Goal: Information Seeking & Learning: Learn about a topic

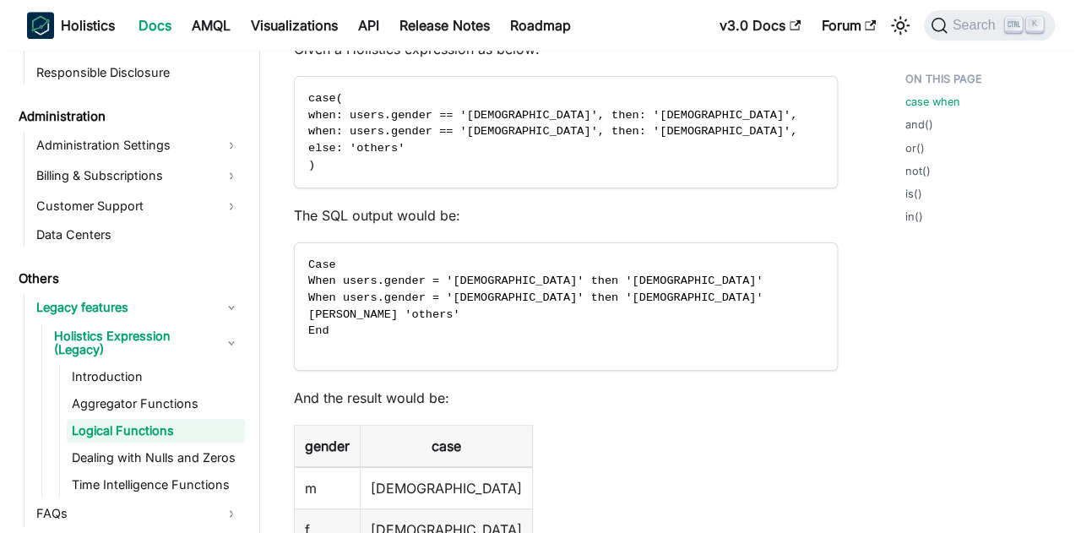
scroll to position [929, 0]
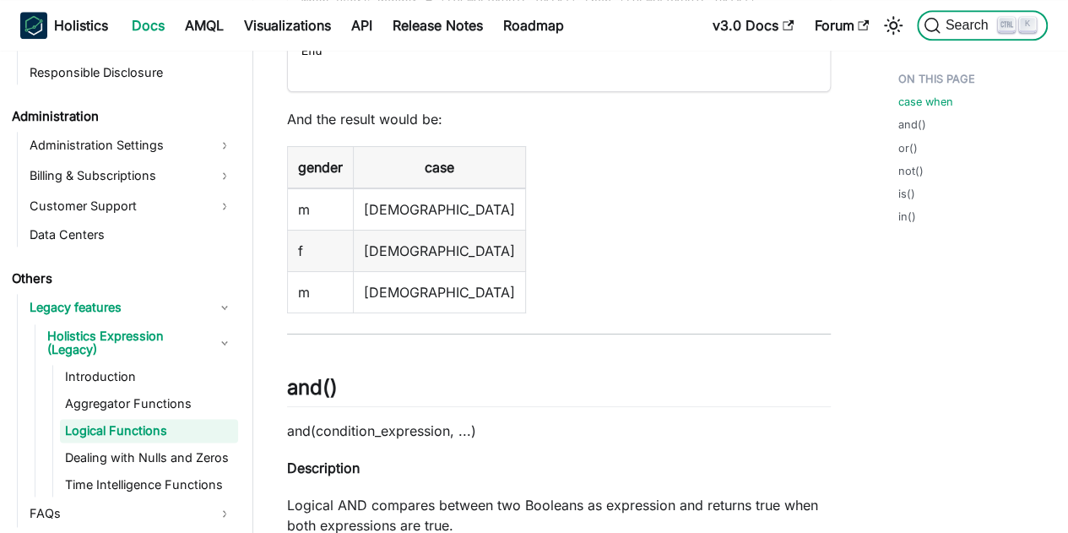
click at [961, 35] on button "Search K" at bounding box center [982, 25] width 131 height 30
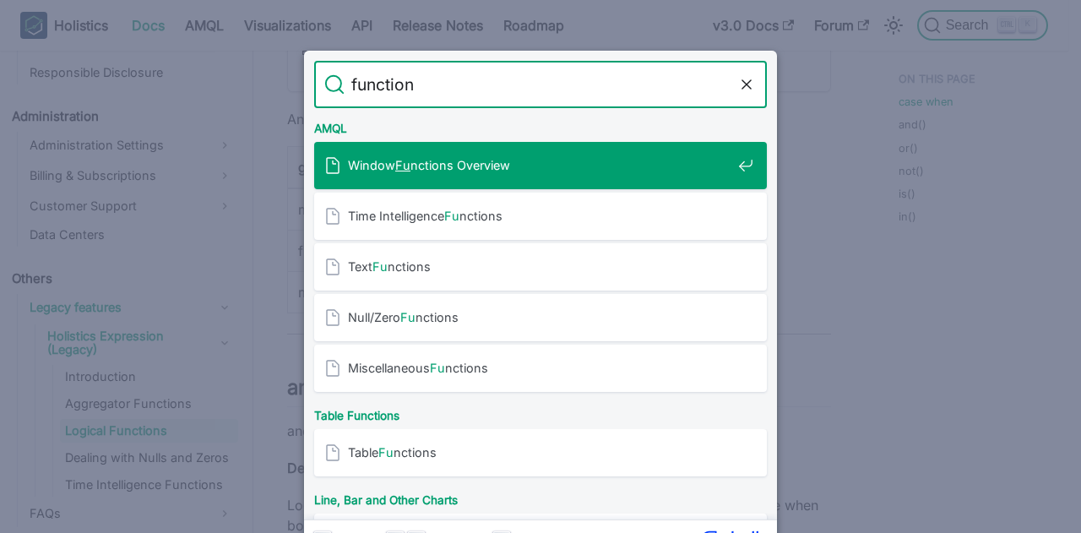
type input "functions"
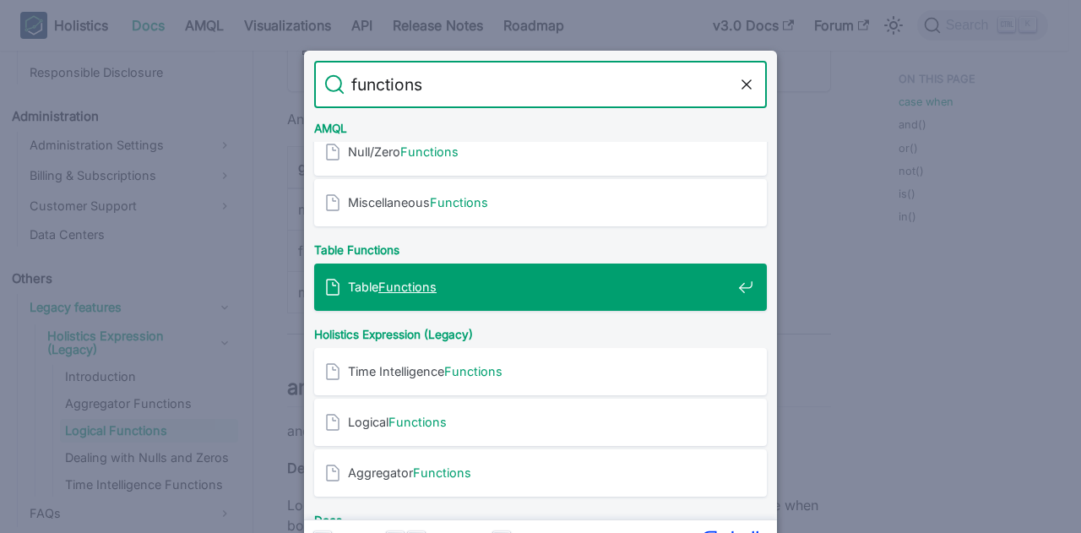
scroll to position [169, 0]
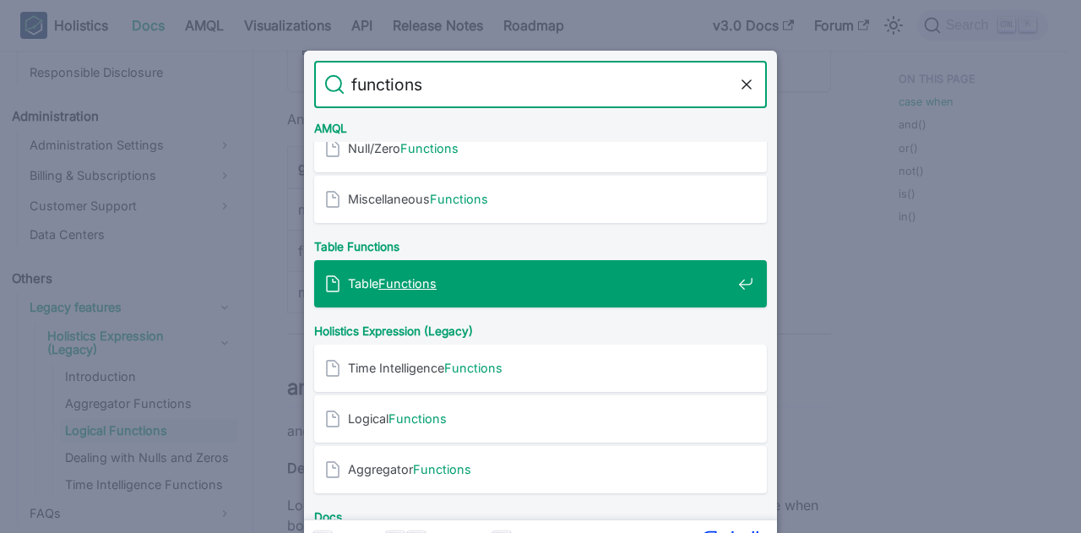
click at [501, 283] on span "Table Functions" at bounding box center [539, 283] width 383 height 16
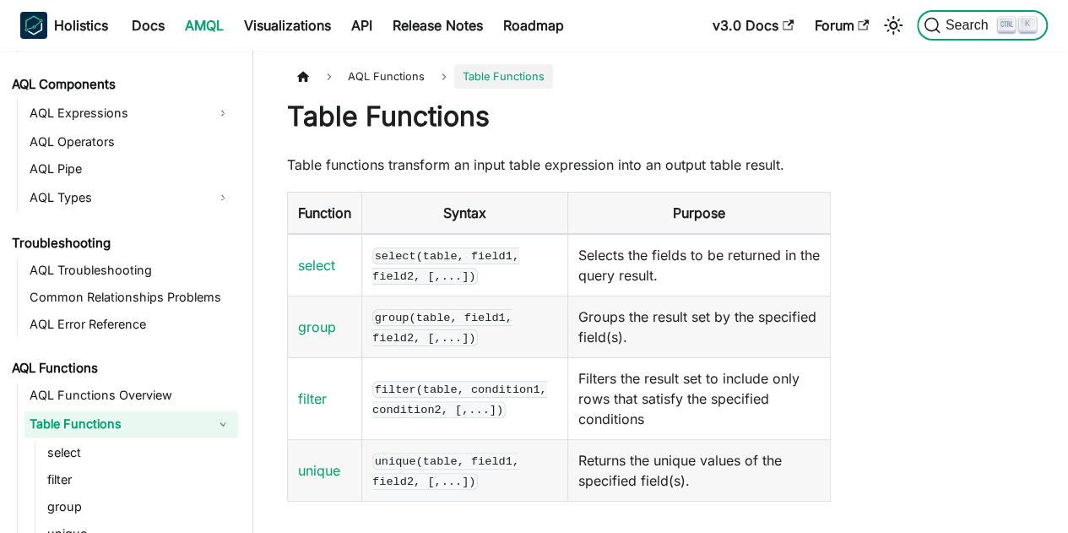
click at [972, 23] on span "Search" at bounding box center [969, 25] width 58 height 15
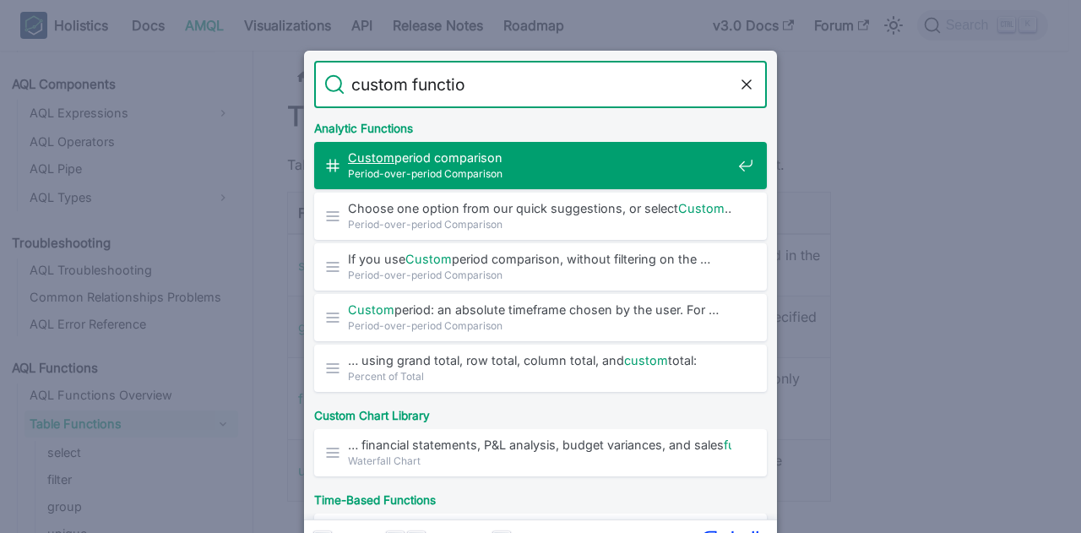
type input "custom function"
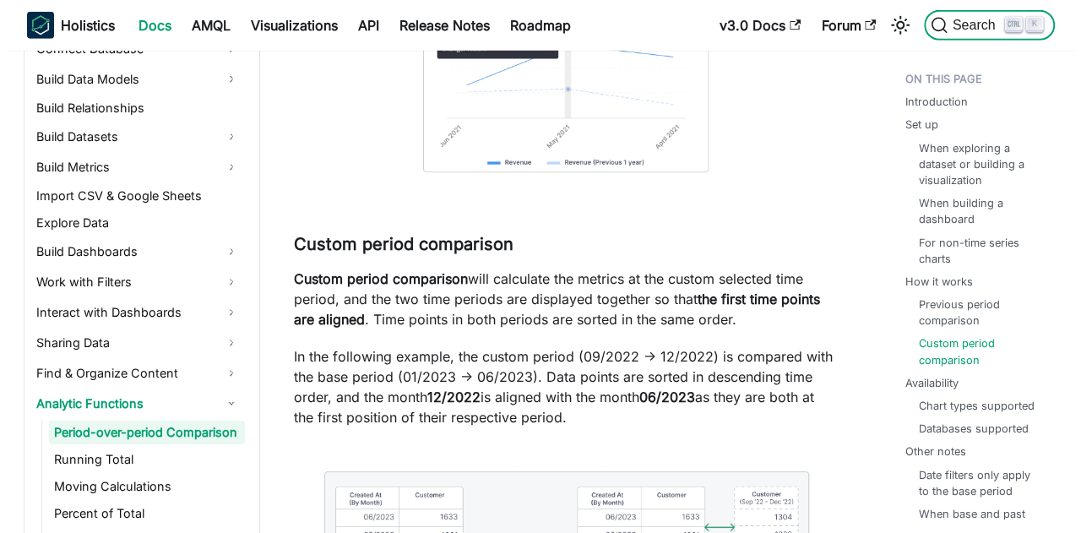
scroll to position [343, 0]
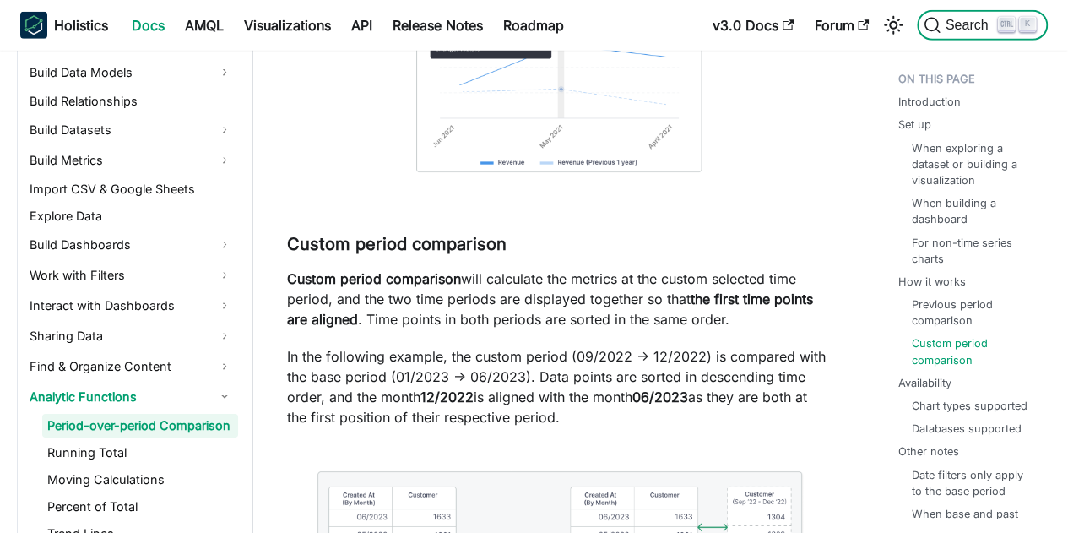
click at [969, 30] on span "Search" at bounding box center [969, 25] width 58 height 15
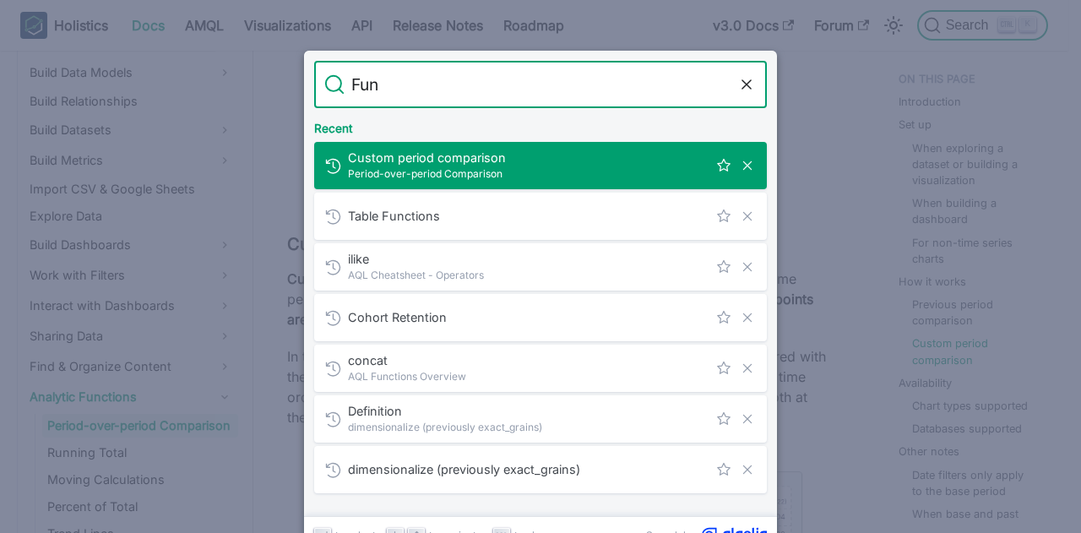
type input "Func"
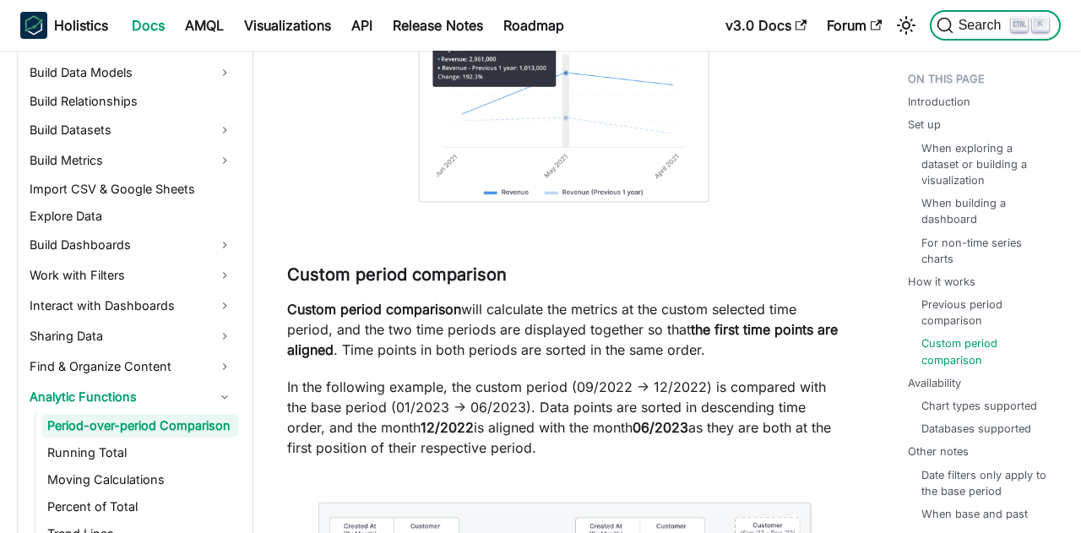
scroll to position [5814, 0]
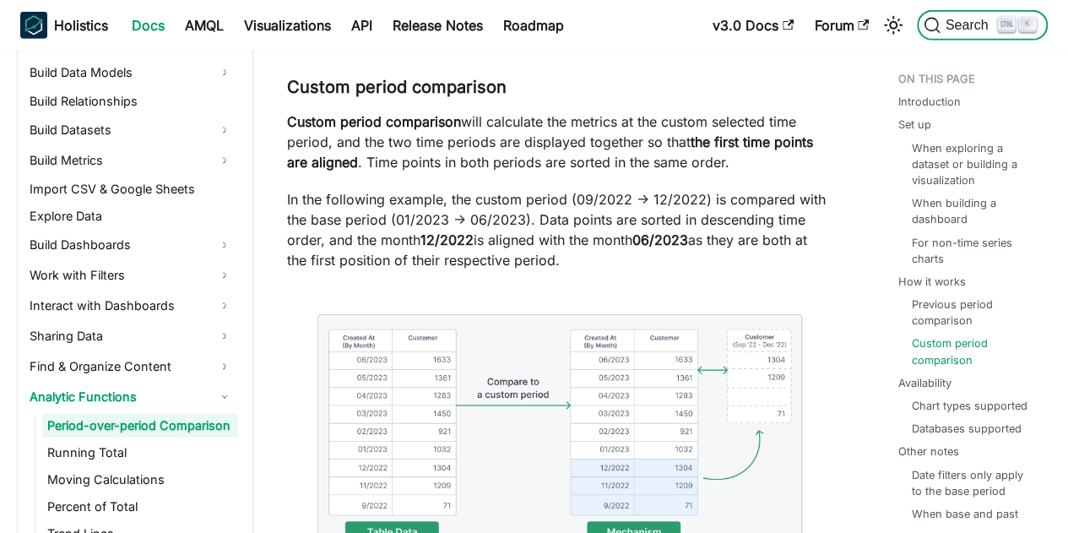
click at [967, 28] on span "Search" at bounding box center [969, 25] width 58 height 15
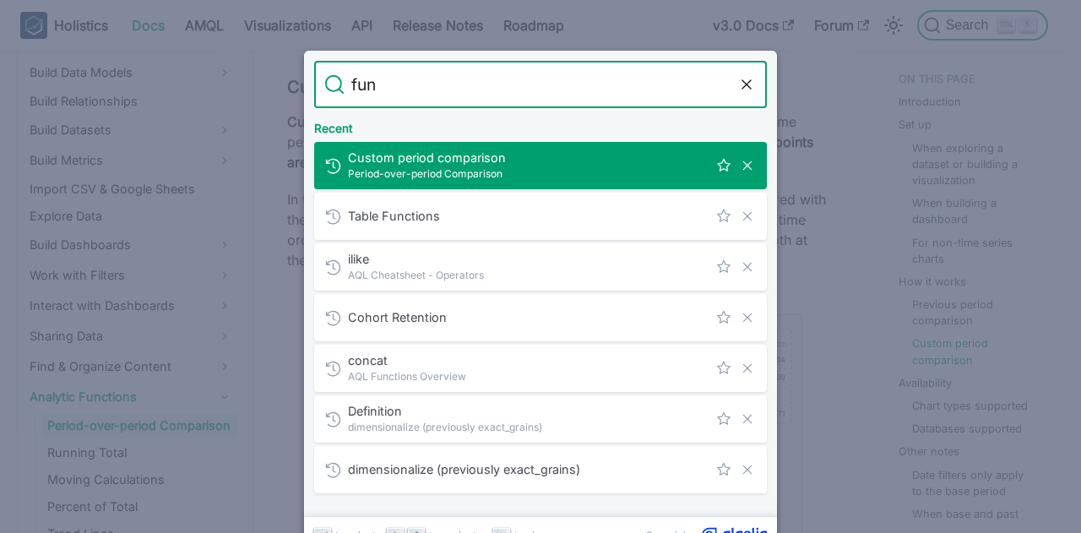
type input "func"
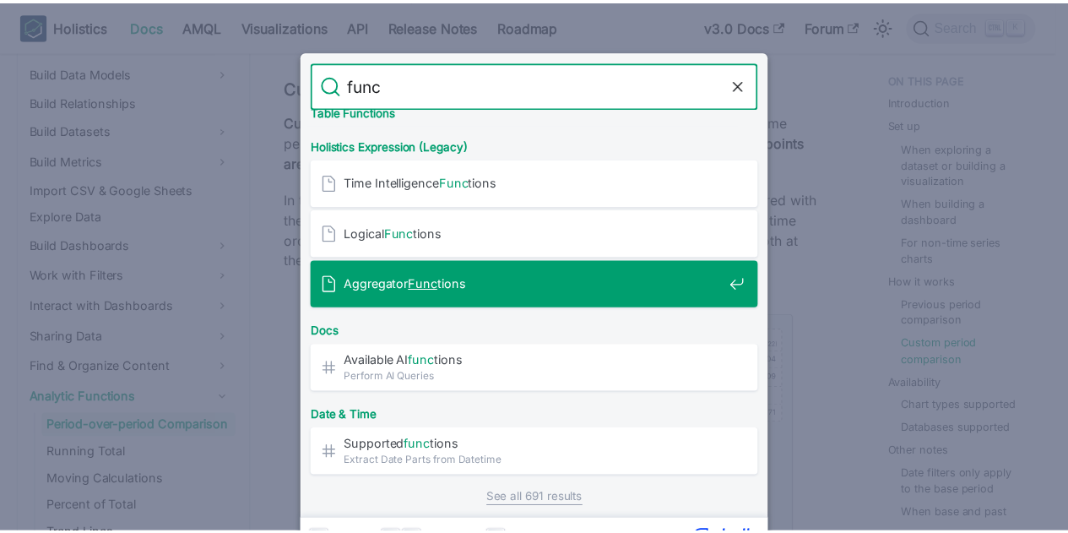
scroll to position [362, 0]
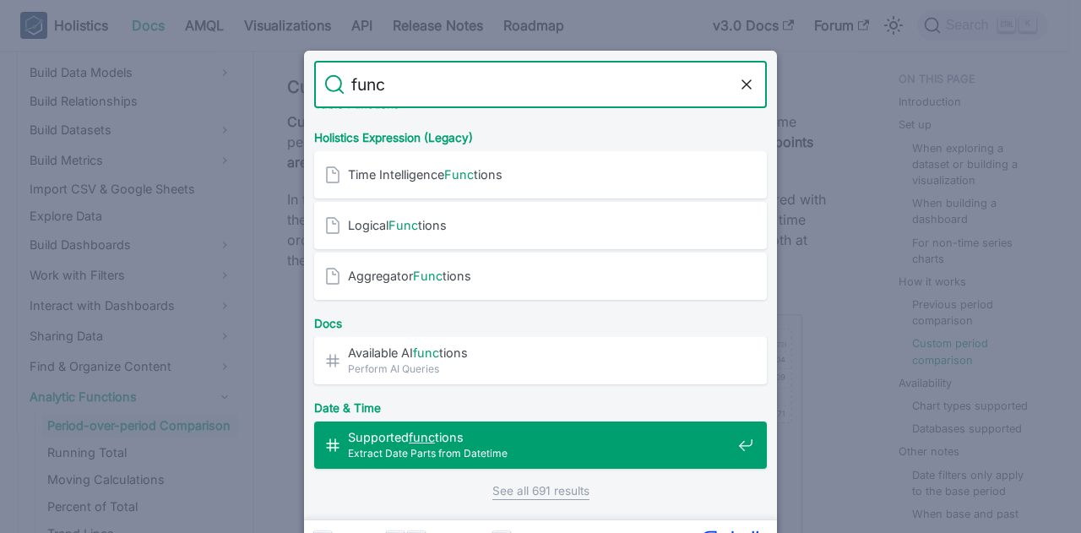
click at [569, 452] on span "Extract Date Parts from Datetime" at bounding box center [539, 453] width 383 height 16
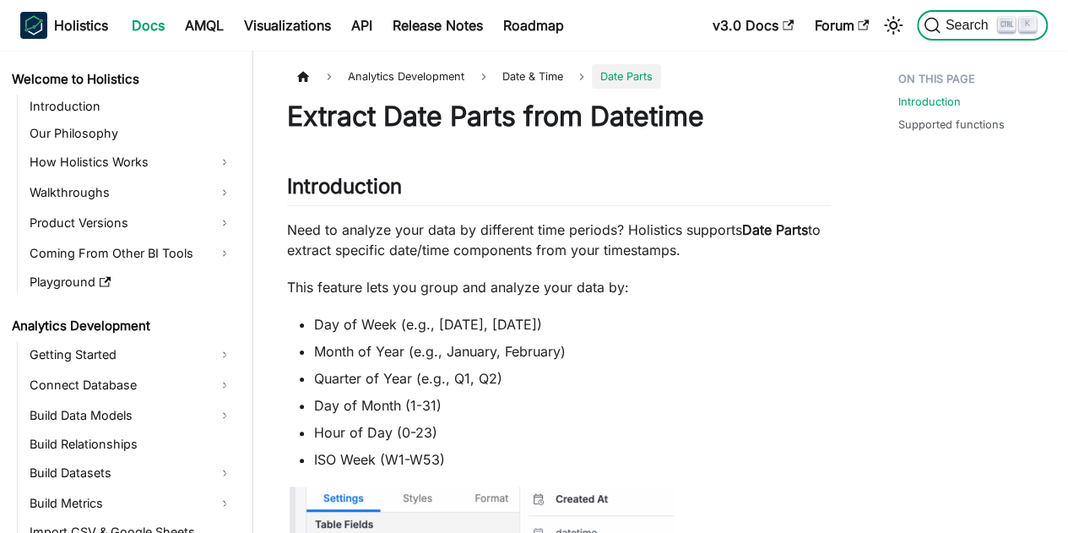
click at [934, 23] on icon "Search (Ctrl+K)" at bounding box center [932, 25] width 17 height 17
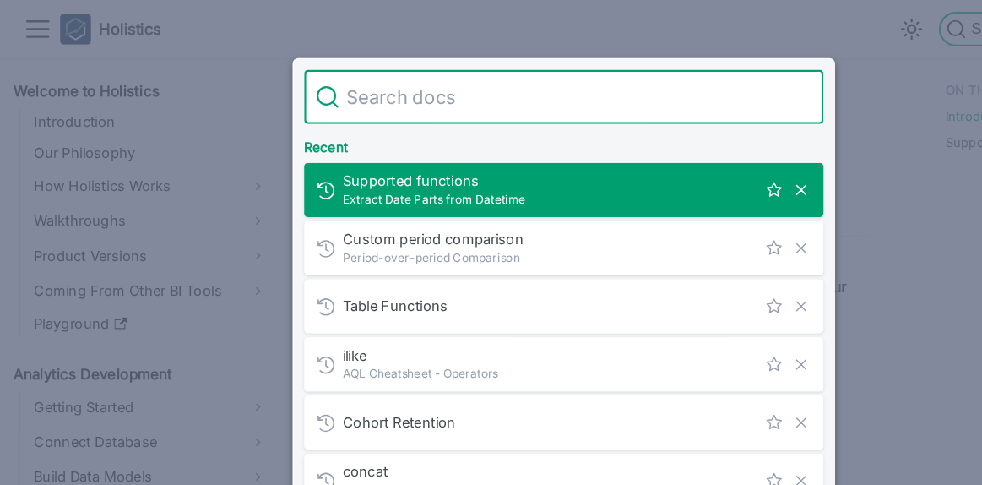
type input "table_create_func_dataset"
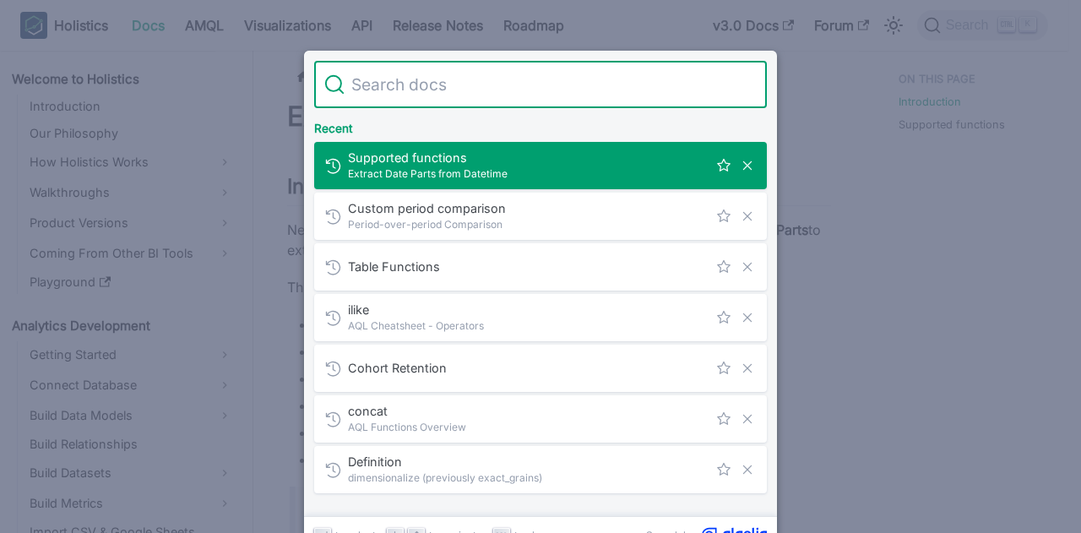
click at [754, 82] on input "Search" at bounding box center [550, 84] width 412 height 47
